Goal: Transaction & Acquisition: Purchase product/service

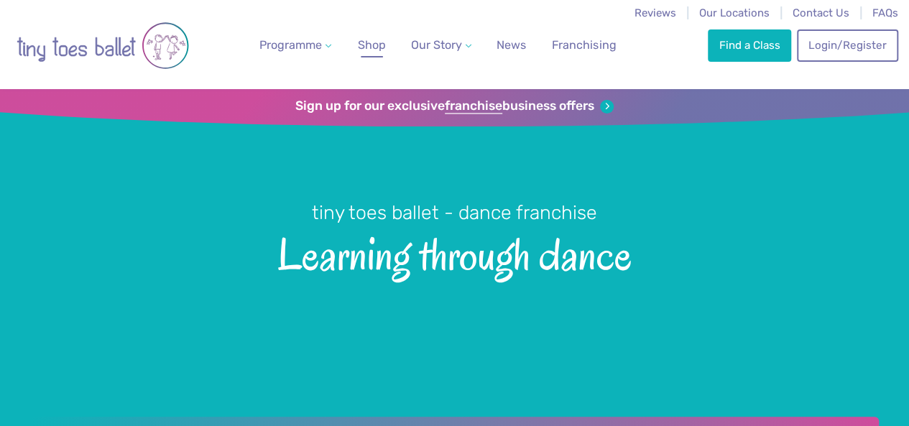
click at [362, 38] on span "Shop" at bounding box center [372, 45] width 28 height 14
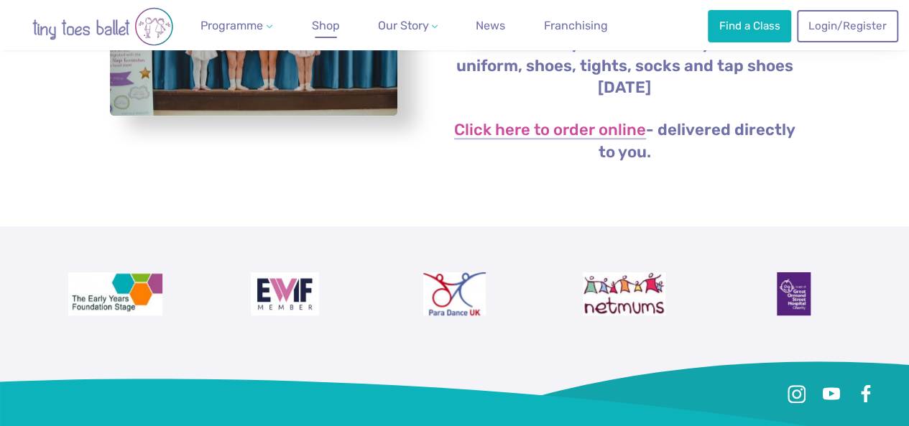
scroll to position [334, 0]
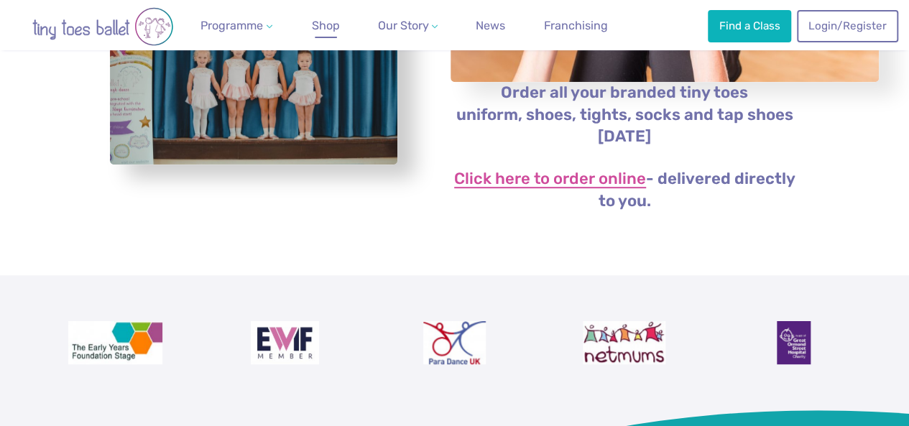
click at [555, 188] on link "Click here to order online" at bounding box center [550, 179] width 192 height 17
